Goal: Information Seeking & Learning: Find specific fact

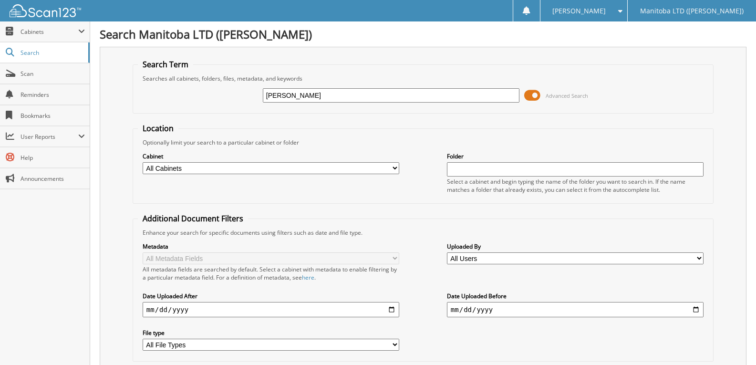
type input "thomas wilson"
drag, startPoint x: 289, startPoint y: 97, endPoint x: 264, endPoint y: 102, distance: 25.6
click at [264, 102] on input "thomas wilson" at bounding box center [391, 95] width 257 height 14
type input "[PERSON_NAME]"
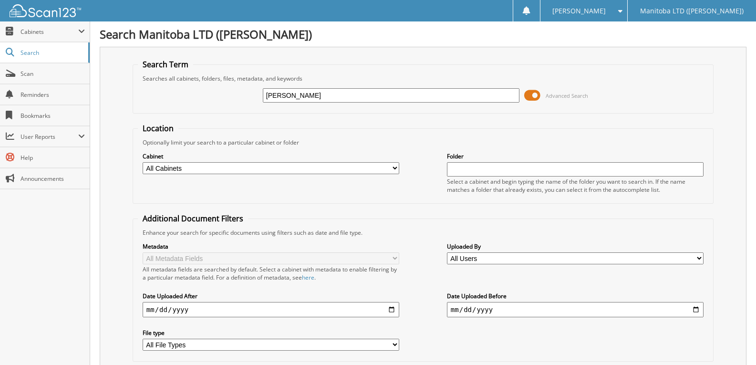
click at [269, 95] on input "[PERSON_NAME]" at bounding box center [391, 95] width 257 height 14
click at [289, 97] on input "wilson" at bounding box center [391, 95] width 257 height 14
type input "w"
type input "a41721"
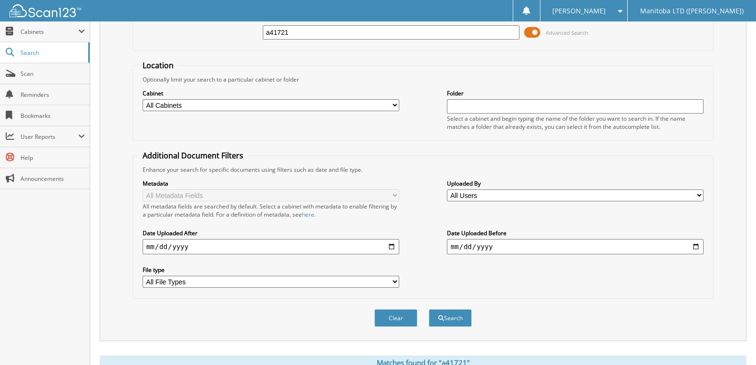
scroll to position [238, 0]
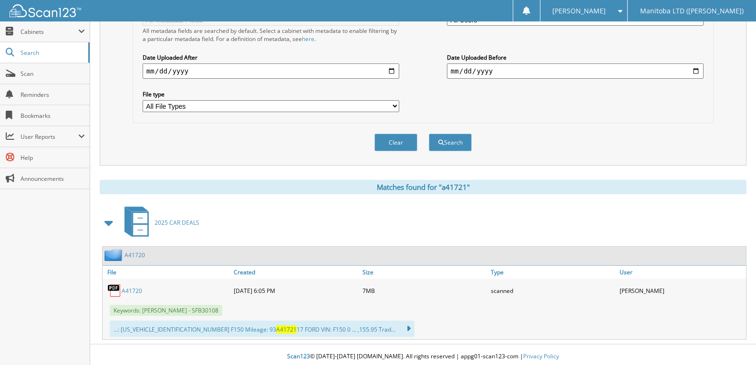
click at [137, 291] on link "A41720" at bounding box center [132, 291] width 21 height 8
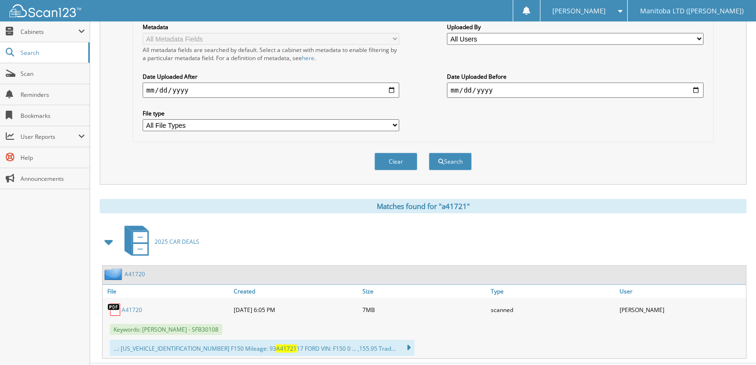
scroll to position [242, 0]
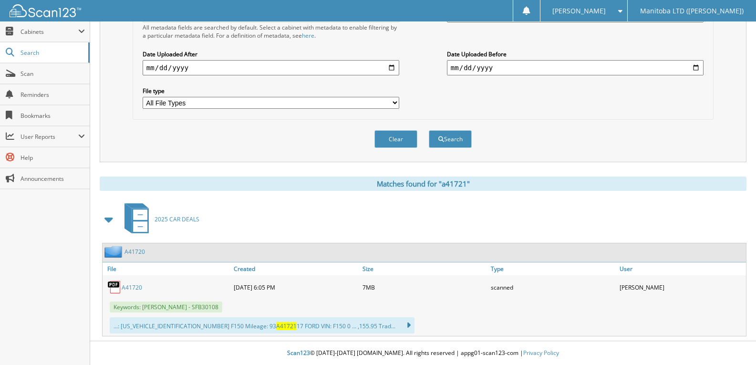
click at [136, 286] on link "A41720" at bounding box center [132, 287] width 21 height 8
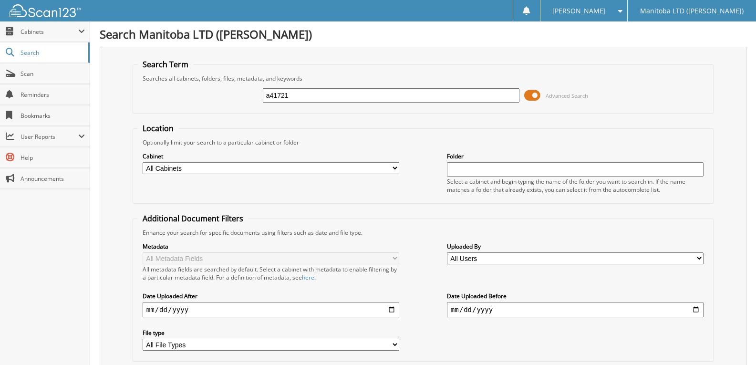
click at [301, 89] on input "a41721" at bounding box center [391, 95] width 257 height 14
click at [297, 96] on input "a41721" at bounding box center [391, 95] width 257 height 14
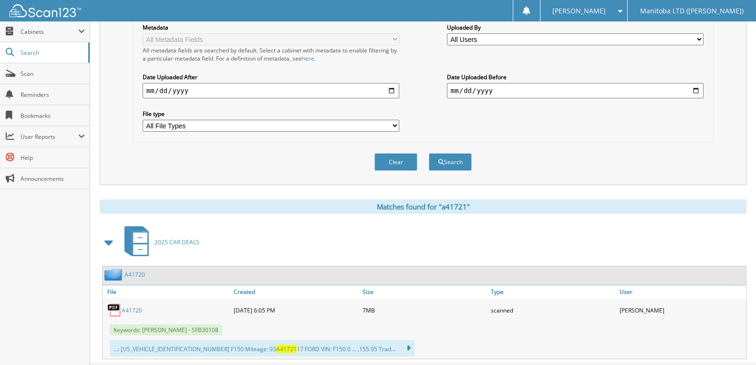
scroll to position [238, 0]
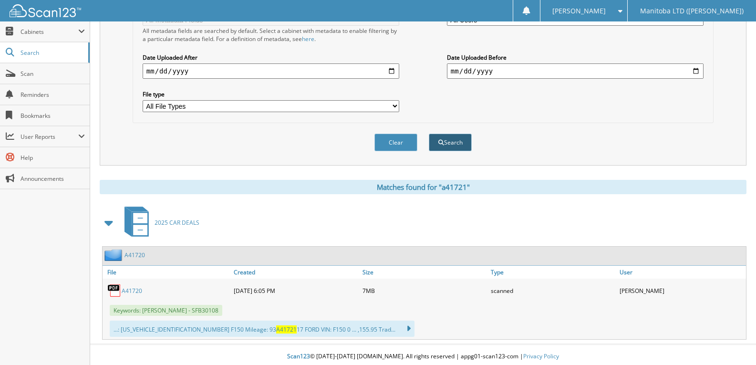
type input "a41722"
click at [448, 140] on button "Search" at bounding box center [450, 142] width 43 height 18
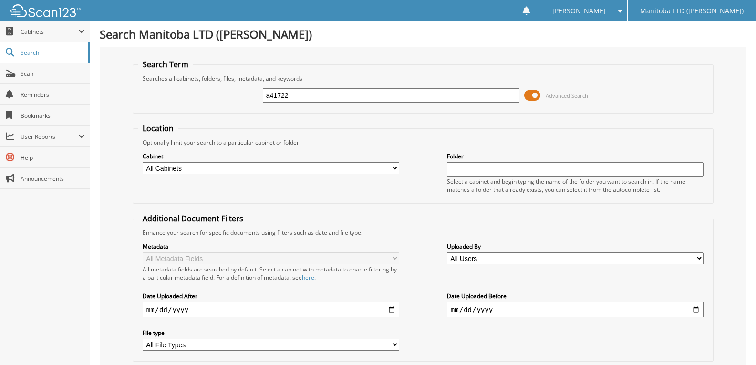
click at [270, 94] on input "a41722" at bounding box center [391, 95] width 257 height 14
type input "A41722"
click at [299, 94] on input "A41722" at bounding box center [391, 95] width 257 height 14
type input "A41721A"
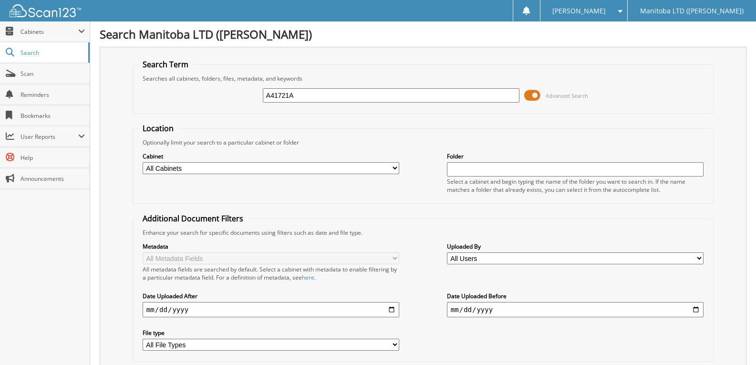
drag, startPoint x: 297, startPoint y: 96, endPoint x: 265, endPoint y: 102, distance: 32.5
click at [265, 102] on input "A41721A" at bounding box center [391, 95] width 257 height 14
paste input "[US_VEHICLE_IDENTIFICATION_NUMBER]"
type input "[US_VEHICLE_IDENTIFICATION_NUMBER]"
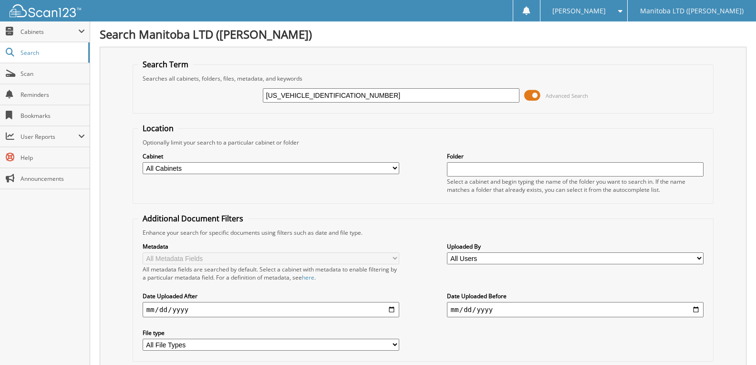
click at [350, 91] on input "[US_VEHICLE_IDENTIFICATION_NUMBER]" at bounding box center [391, 95] width 257 height 14
